Goal: Navigation & Orientation: Find specific page/section

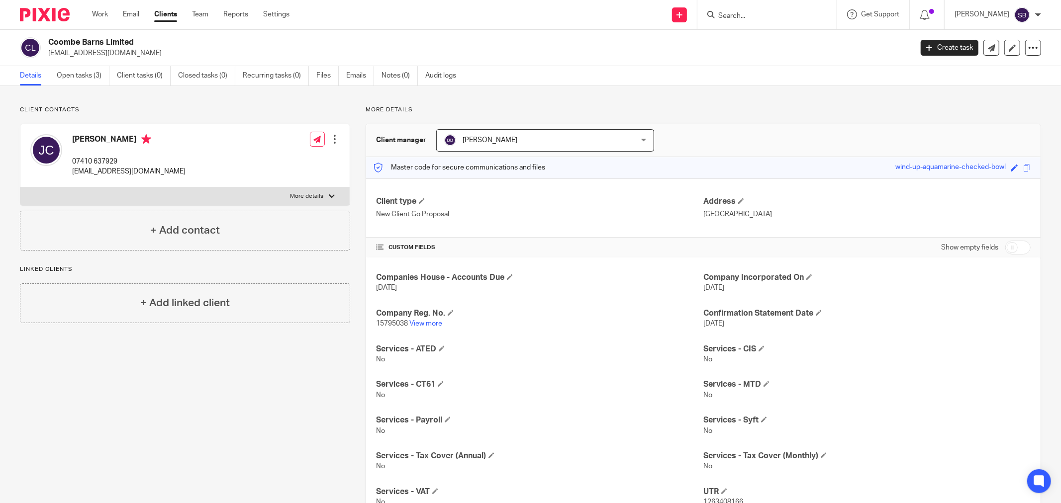
click at [749, 13] on input "Search" at bounding box center [762, 16] width 90 height 9
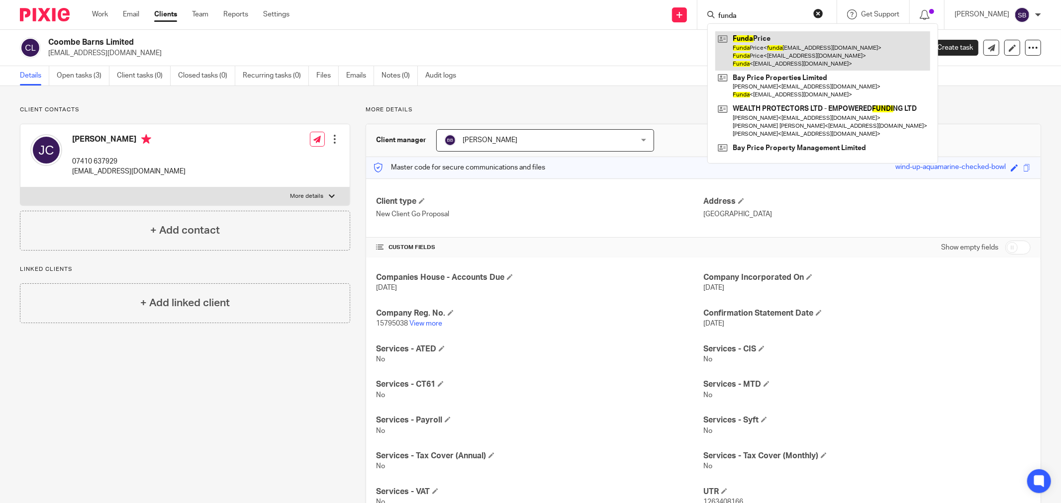
type input "funda"
click at [785, 44] on link at bounding box center [822, 50] width 215 height 39
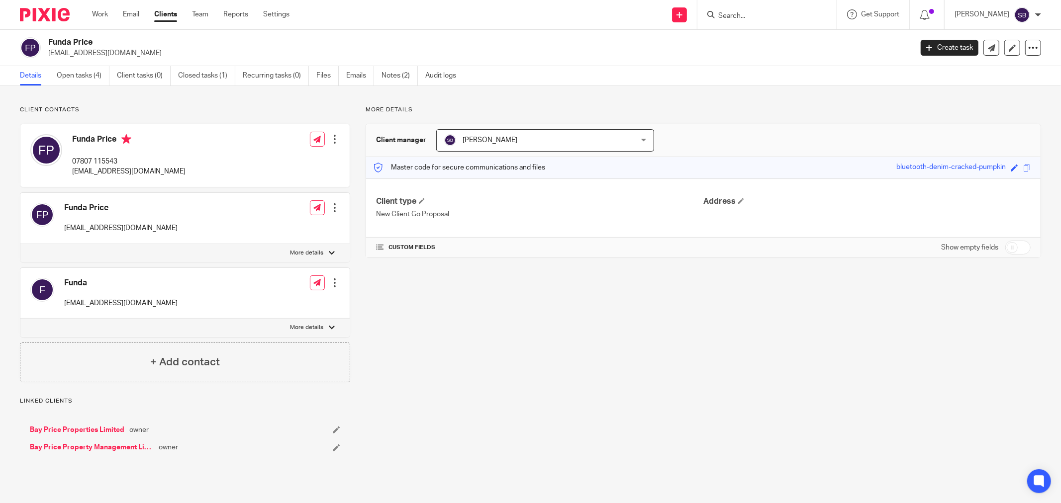
click at [75, 428] on link "Bay Price Properties Limited" at bounding box center [77, 430] width 95 height 10
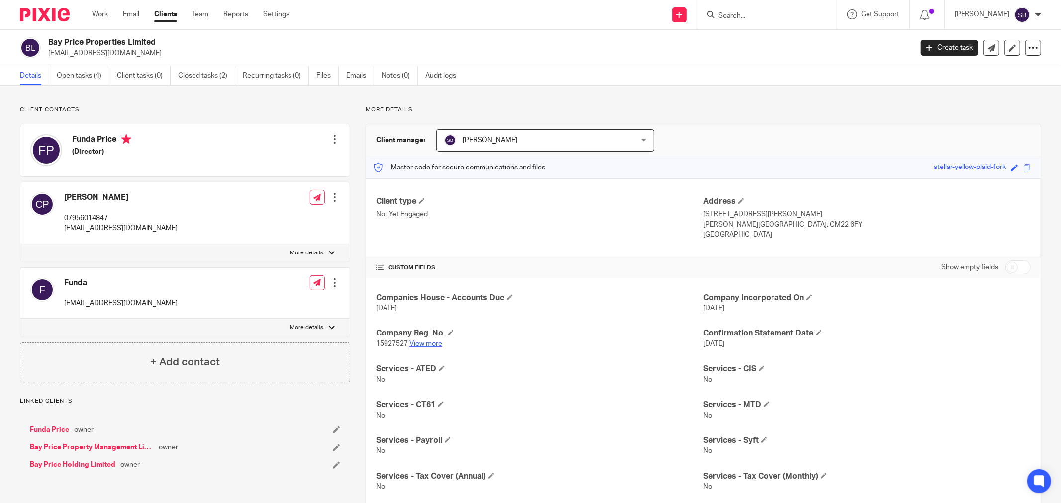
click at [426, 343] on link "View more" at bounding box center [425, 344] width 33 height 7
